Goal: Information Seeking & Learning: Find specific fact

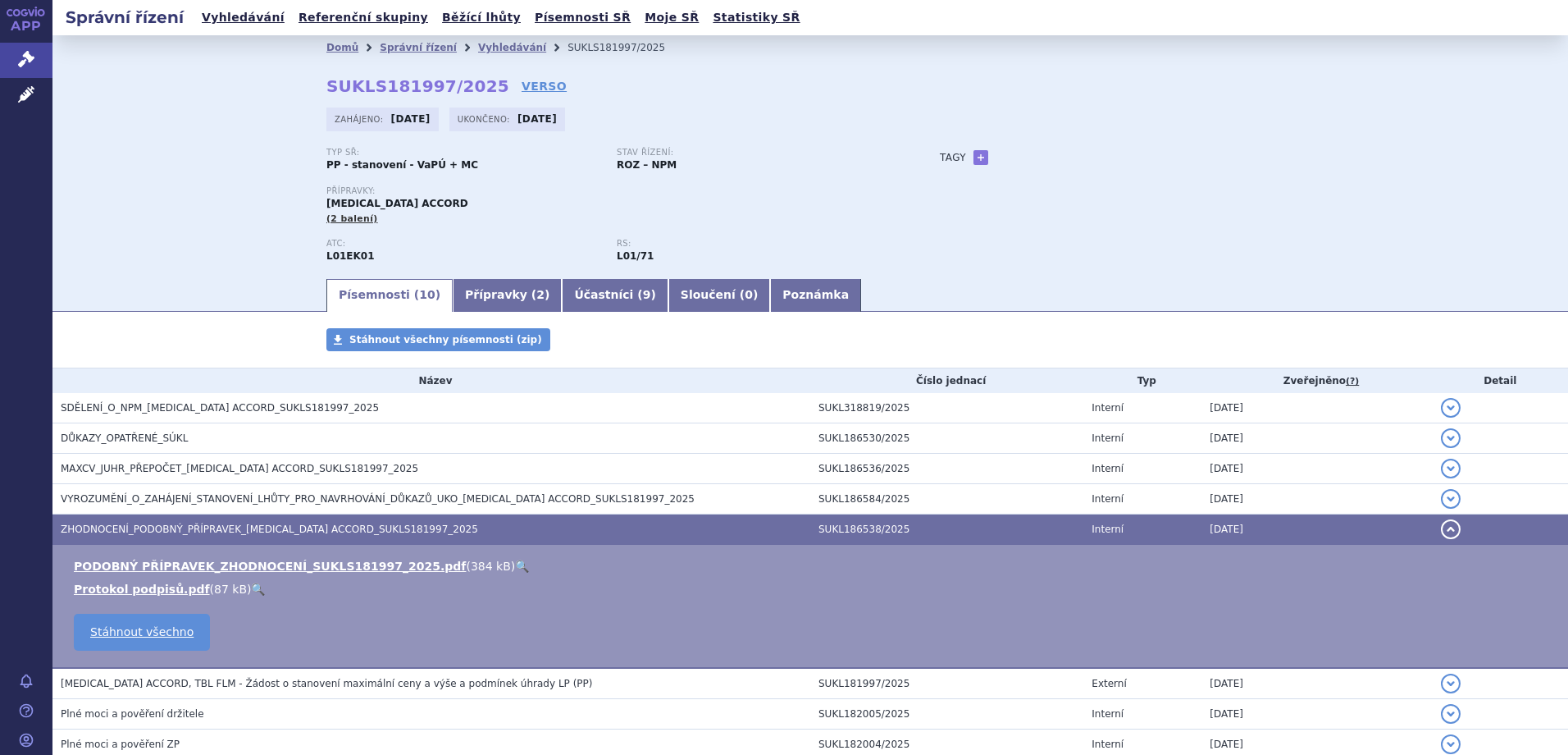
scroll to position [148, 0]
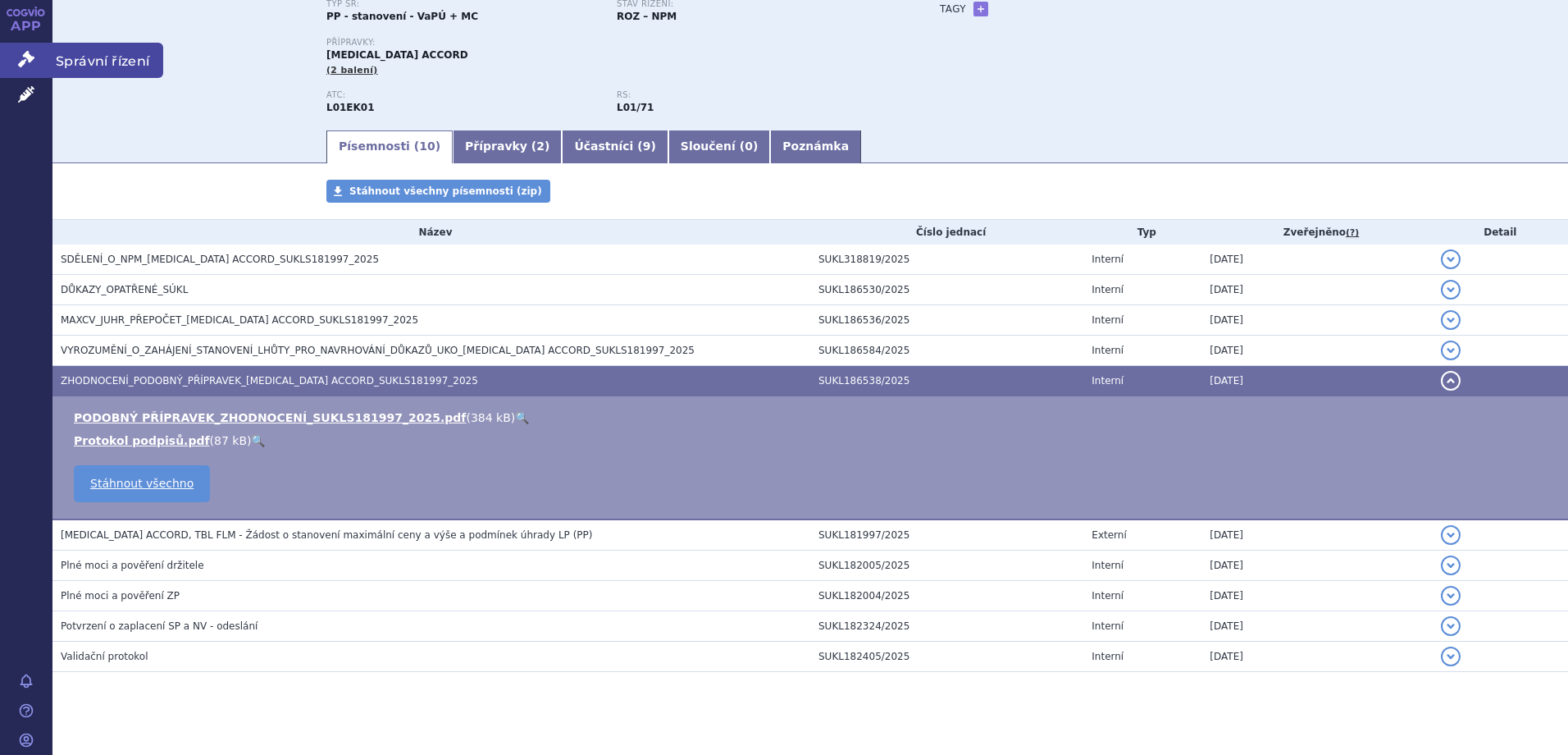
click at [93, 61] on span "Správní řízení" at bounding box center [108, 59] width 111 height 35
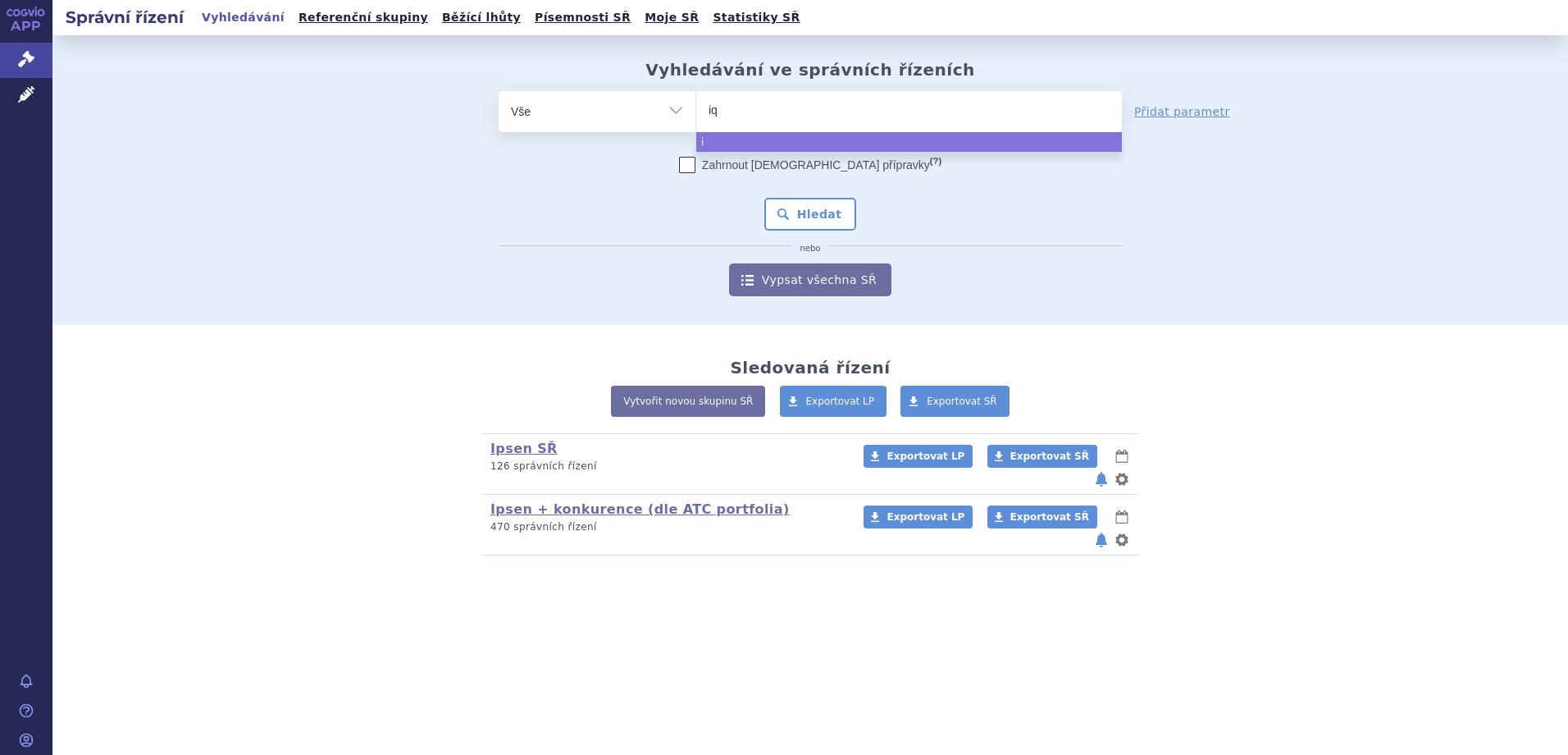
type input "iqi"
type input "iqir"
type input "iqirvo"
select select "iqirvo"
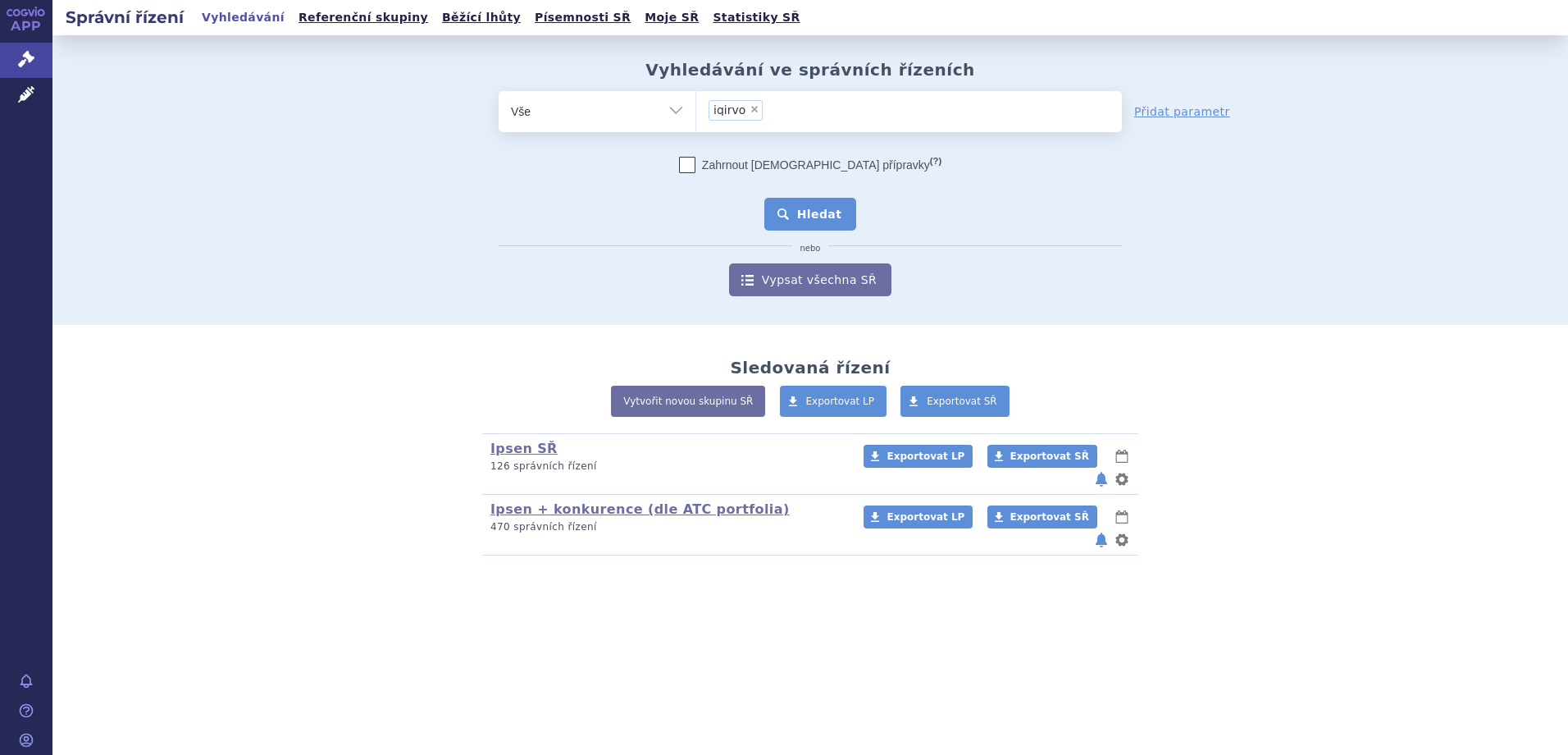
click at [819, 208] on button "Hledat" at bounding box center [810, 214] width 93 height 33
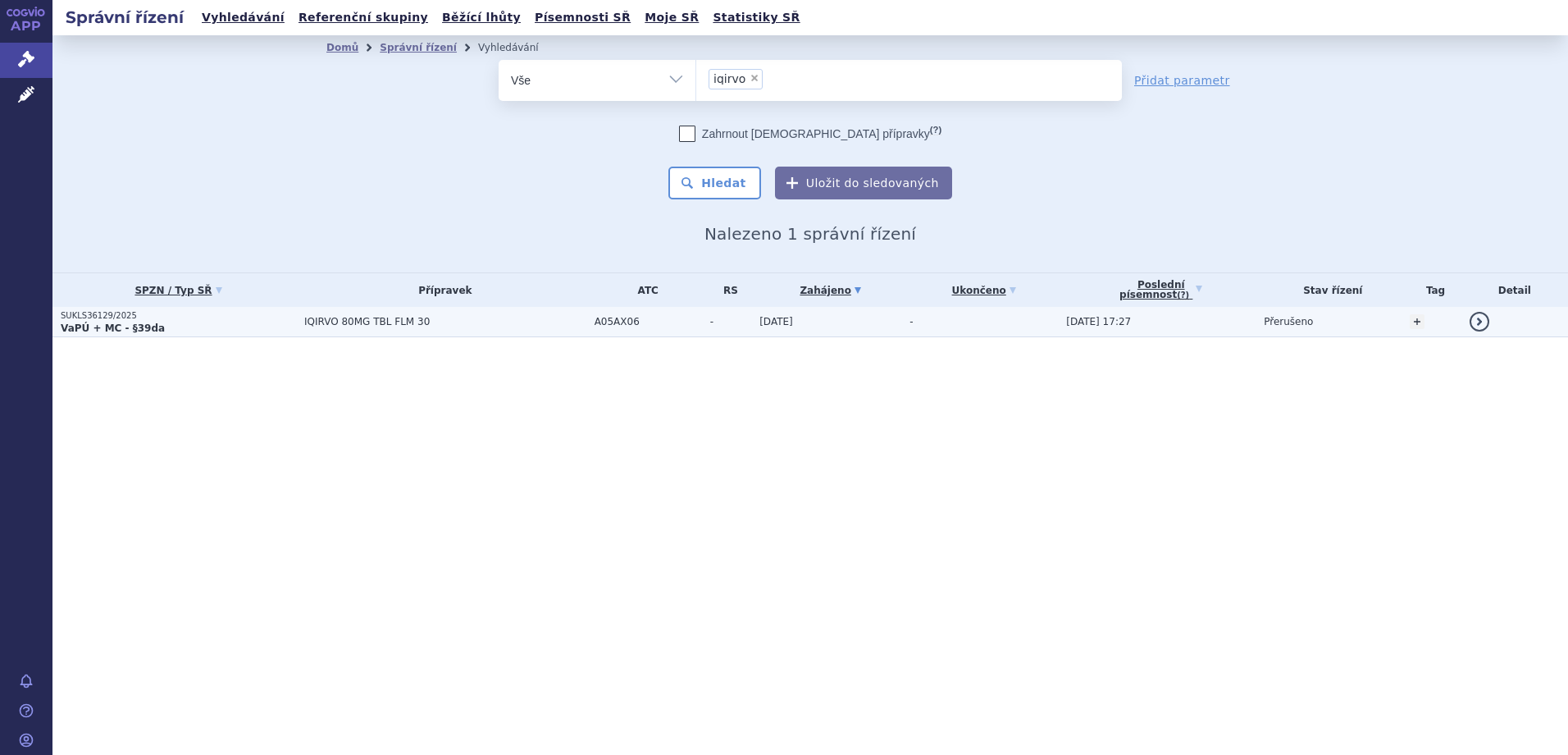
click at [429, 328] on td "IQIRVO 80MG TBL FLM 30" at bounding box center [440, 322] width 290 height 31
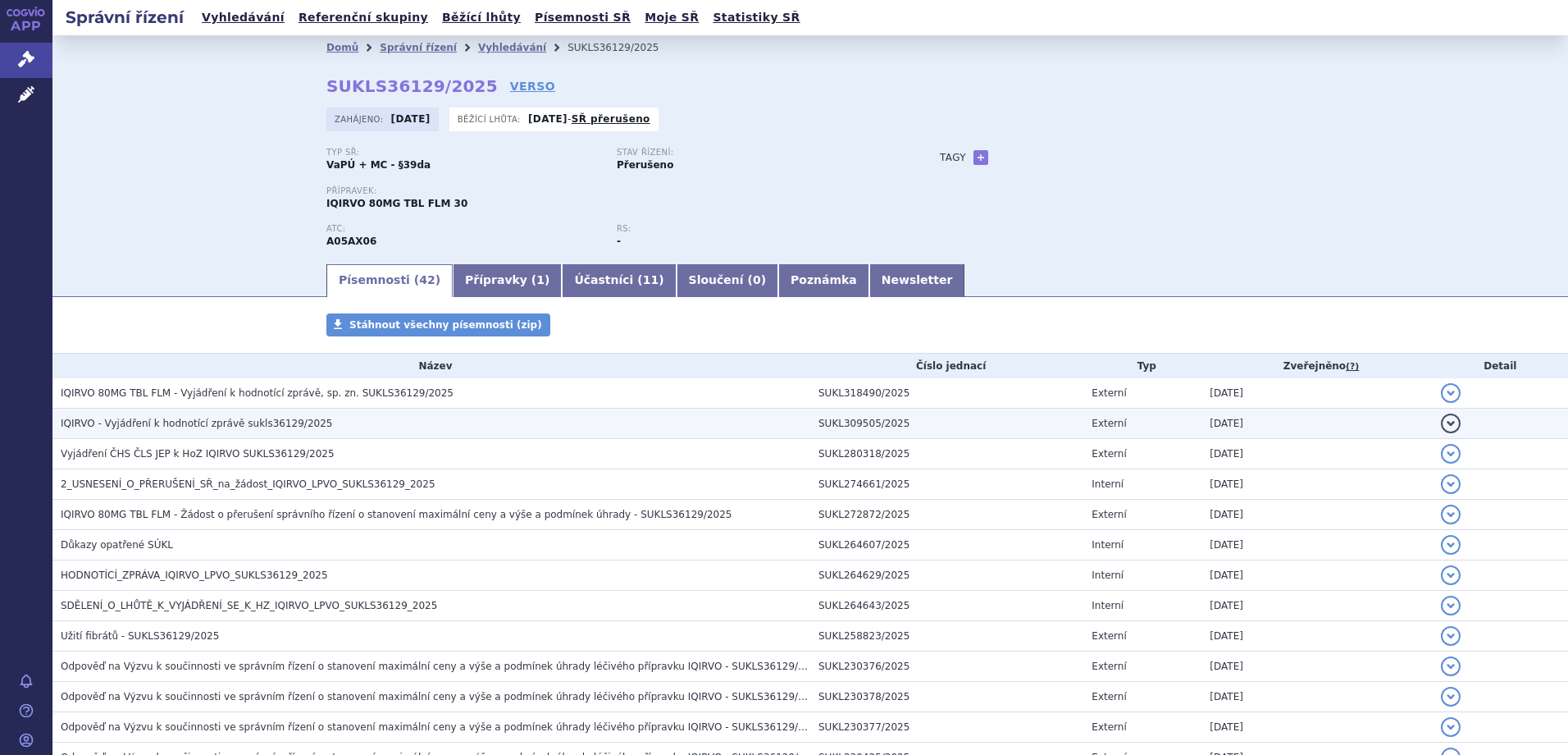
click at [182, 423] on span "IQIRVO - Vyjádření k hodnotící zprávě sukls36129/2025" at bounding box center [196, 424] width 271 height 12
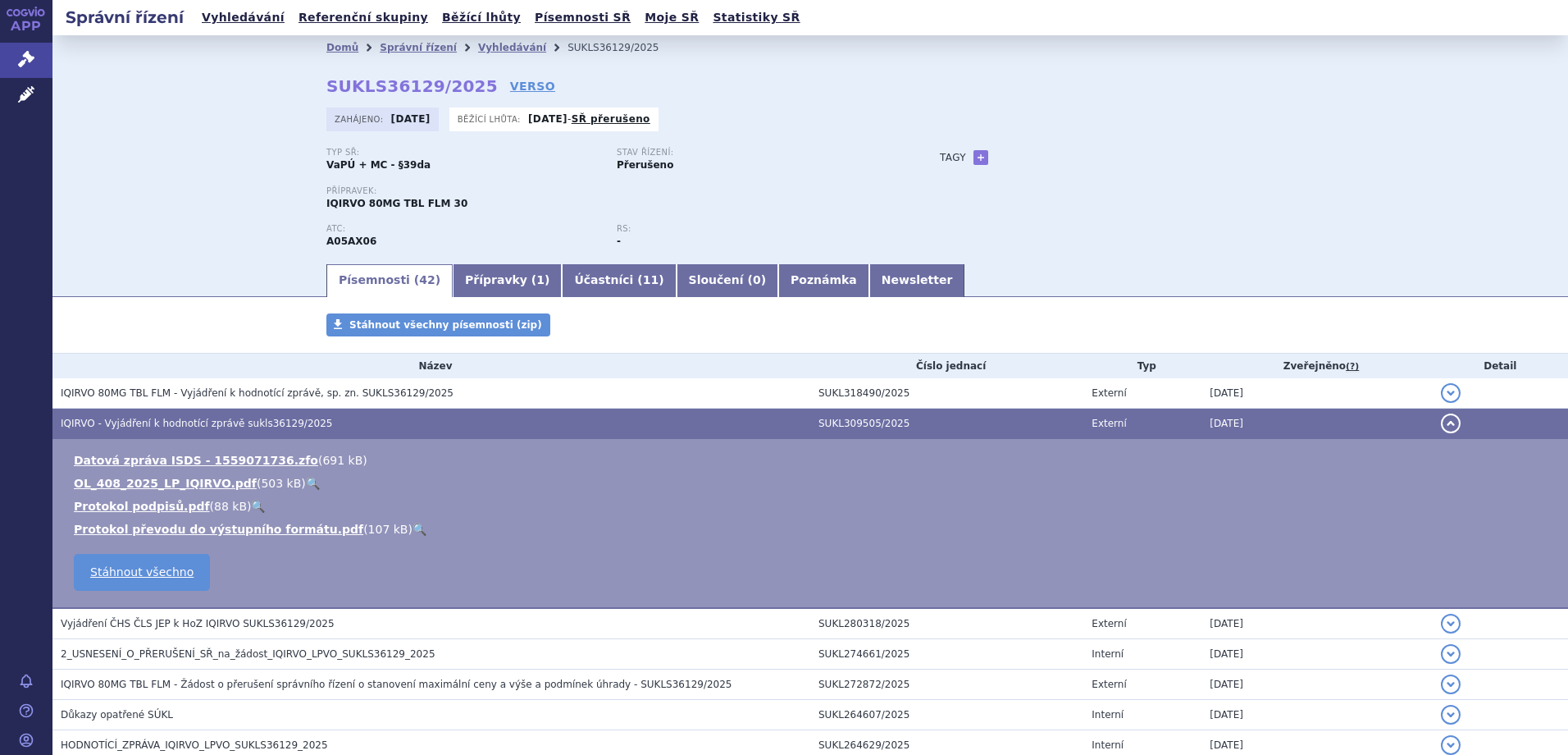
click at [306, 479] on link "🔍" at bounding box center [313, 483] width 14 height 13
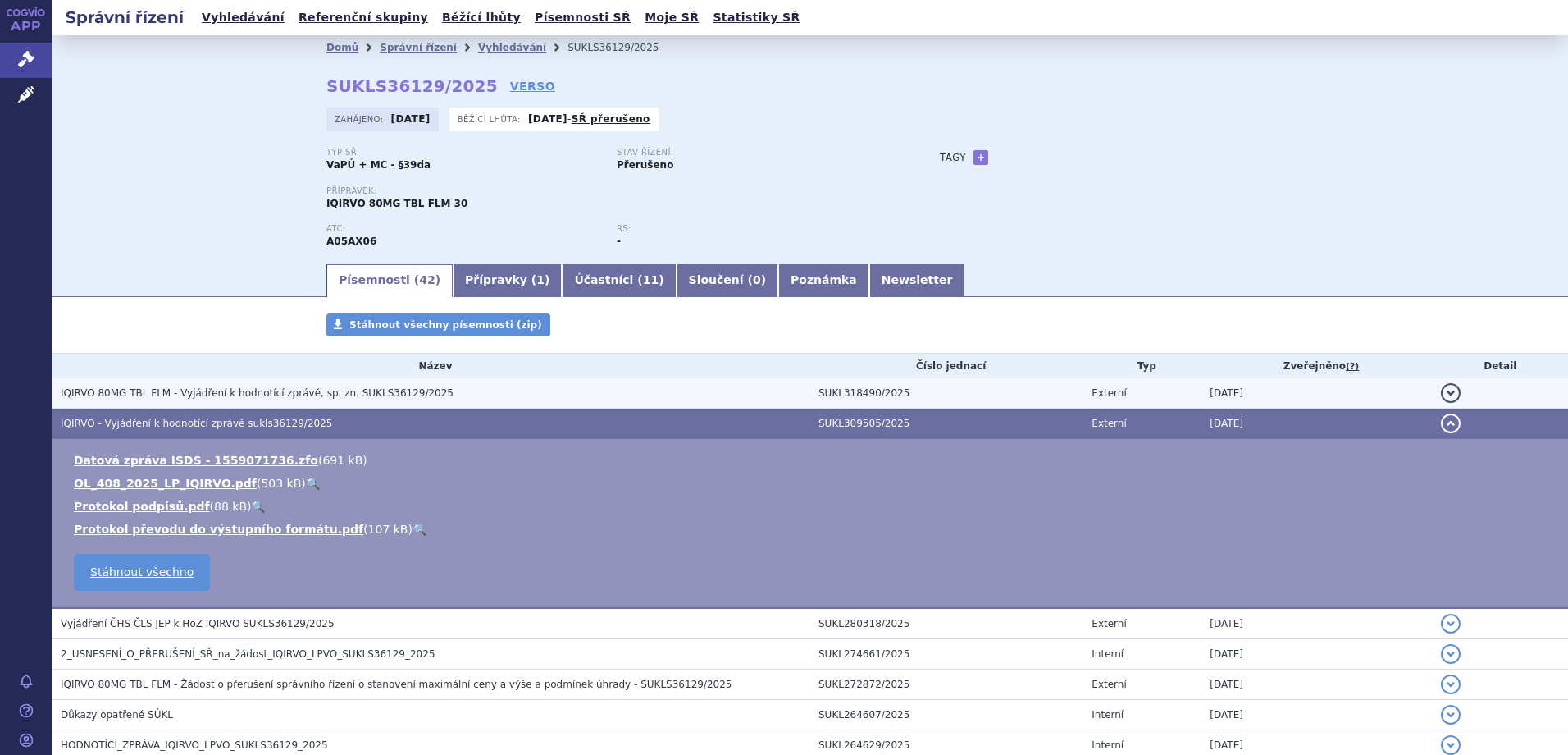
click at [261, 395] on span "IQIRVO 80MG TBL FLM - Vyjádření k hodnotící zprávě, sp. zn. SUKLS36129/2025" at bounding box center [256, 393] width 393 height 12
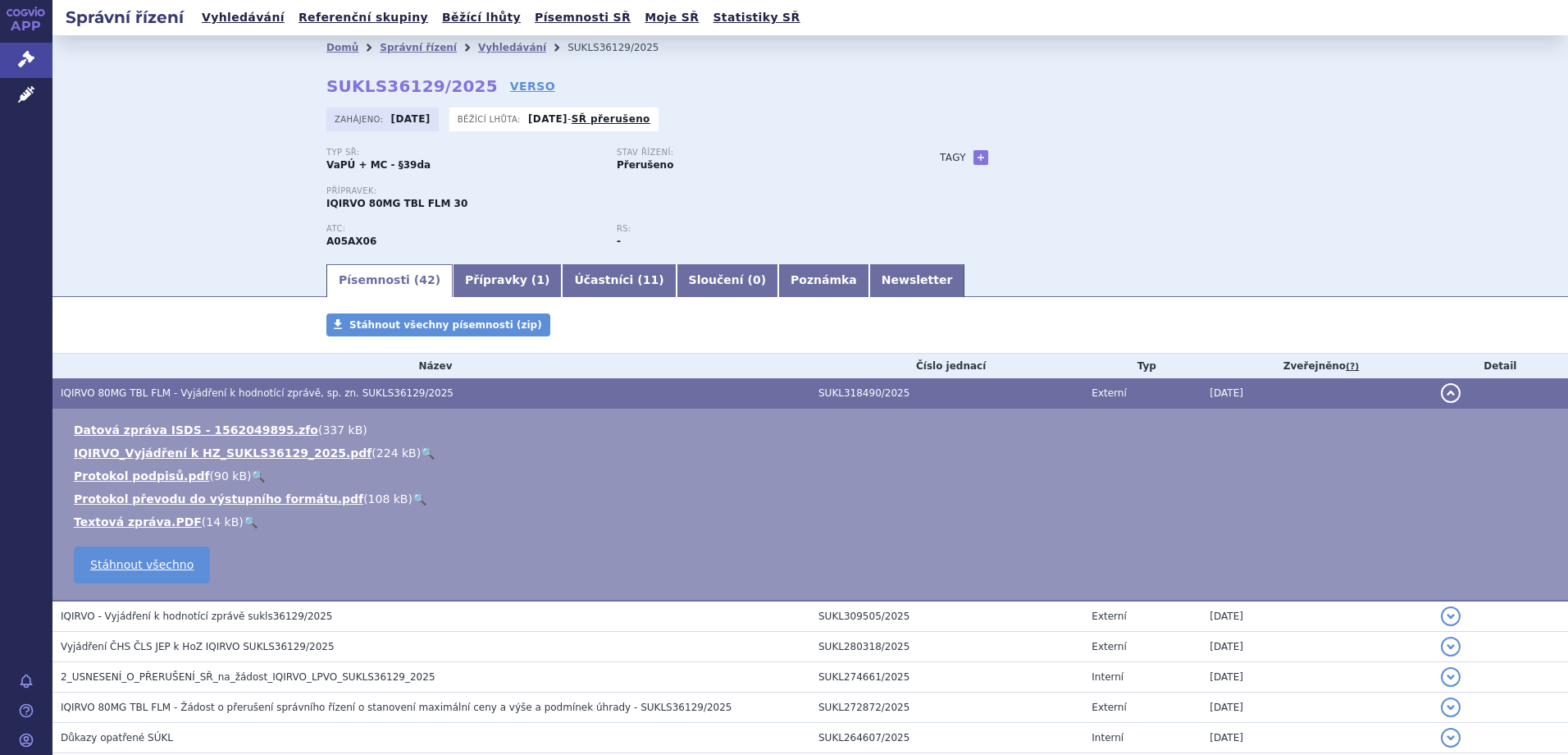
click at [420, 447] on link "🔍" at bounding box center [427, 452] width 14 height 13
